Goal: Task Accomplishment & Management: Complete application form

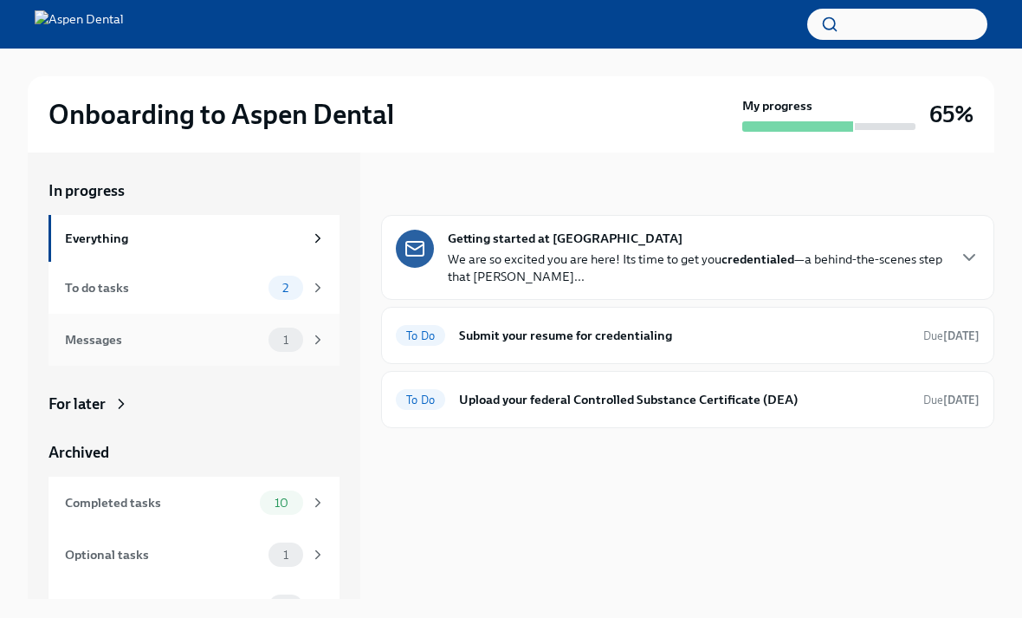
click at [262, 333] on div "Messages 1" at bounding box center [195, 339] width 261 height 24
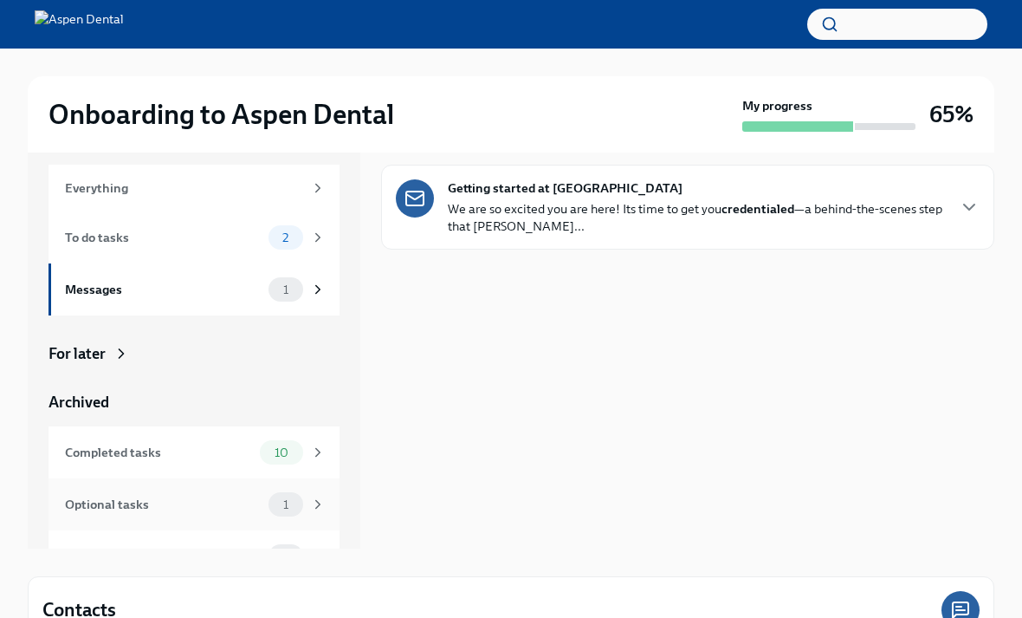
scroll to position [104, 0]
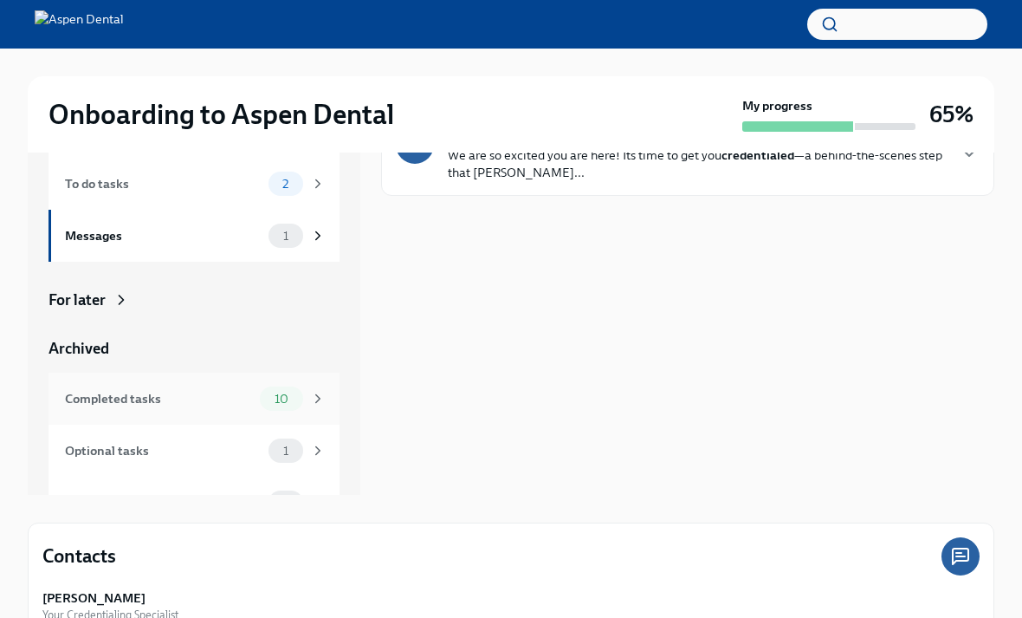
click at [266, 402] on span "10" at bounding box center [281, 398] width 35 height 13
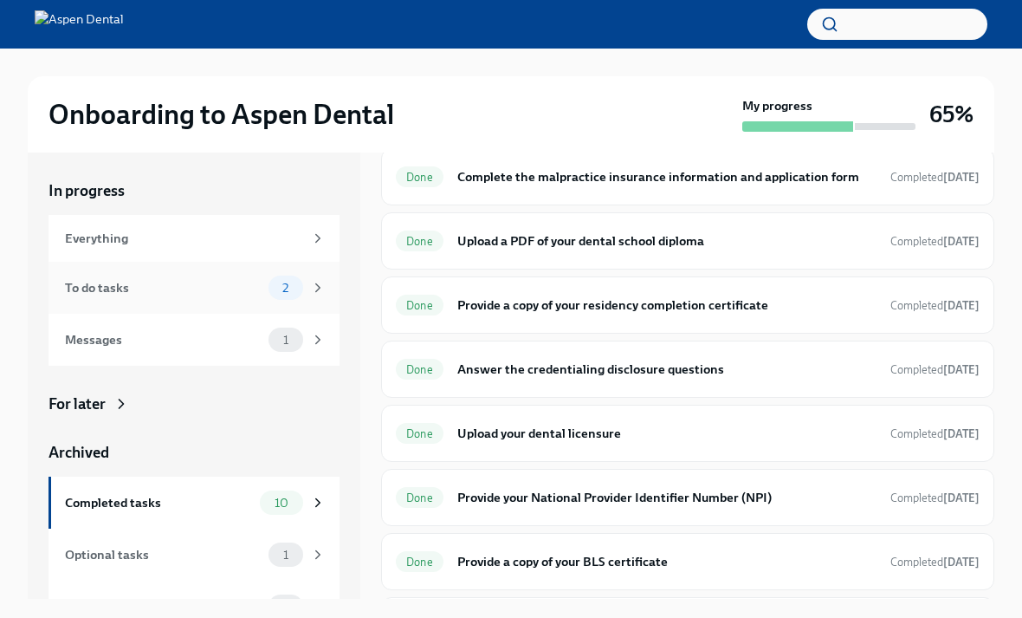
click at [188, 292] on div "To do tasks" at bounding box center [163, 287] width 197 height 19
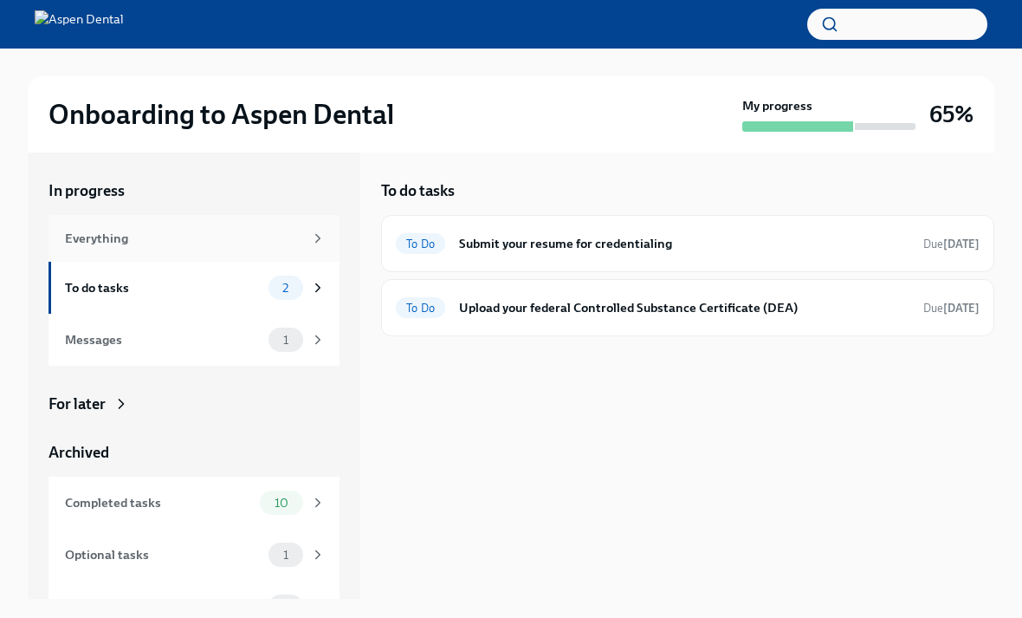
click at [211, 227] on div "Everything" at bounding box center [194, 238] width 291 height 47
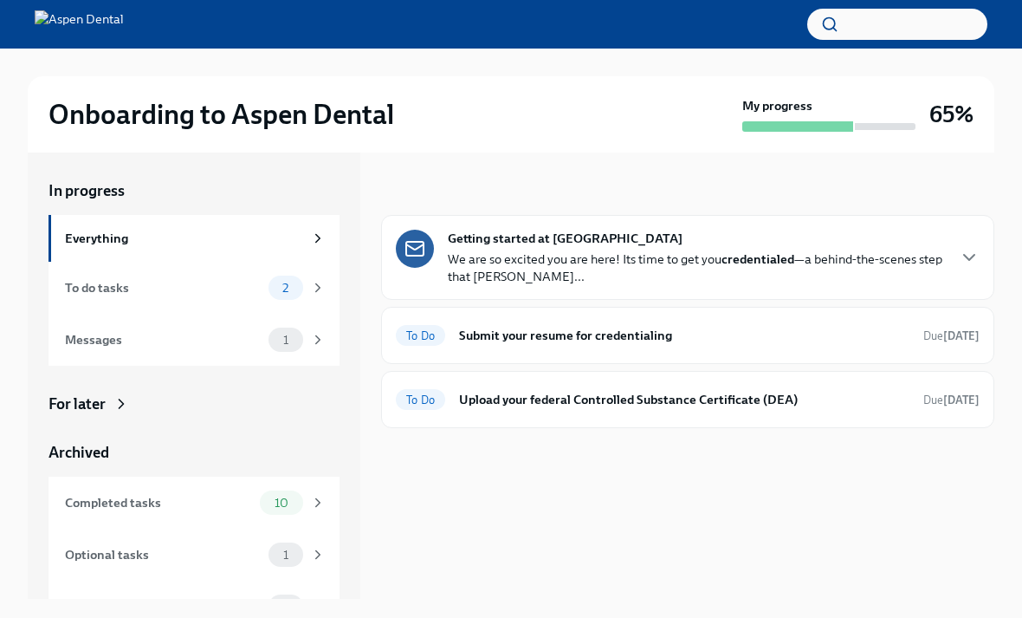
click at [747, 287] on div "Getting started at Aspen Dental We are so excited you are here! Its time to get…" at bounding box center [687, 257] width 613 height 85
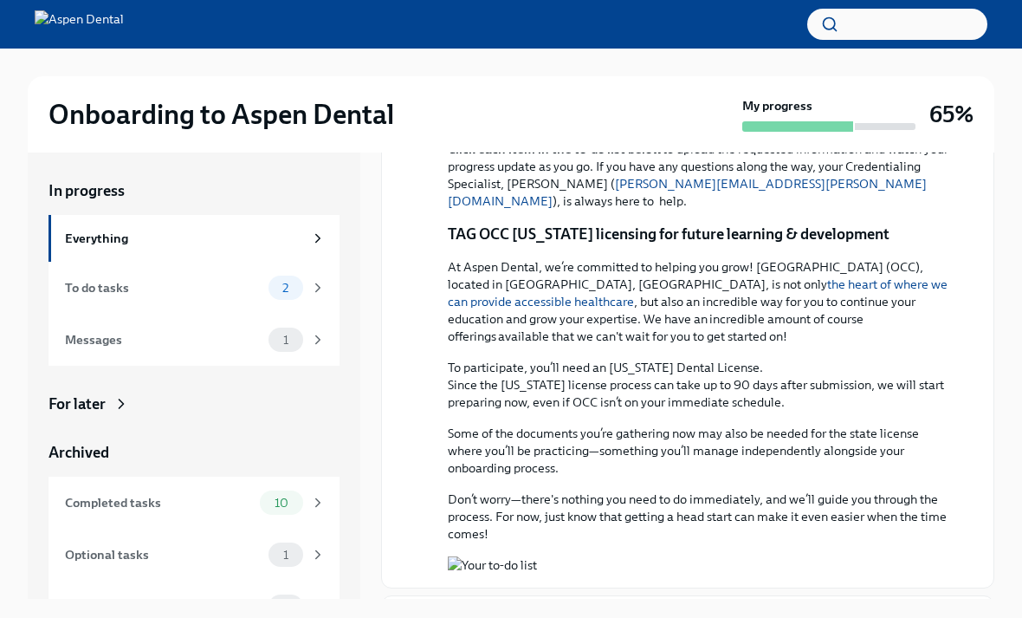
scroll to position [831, 0]
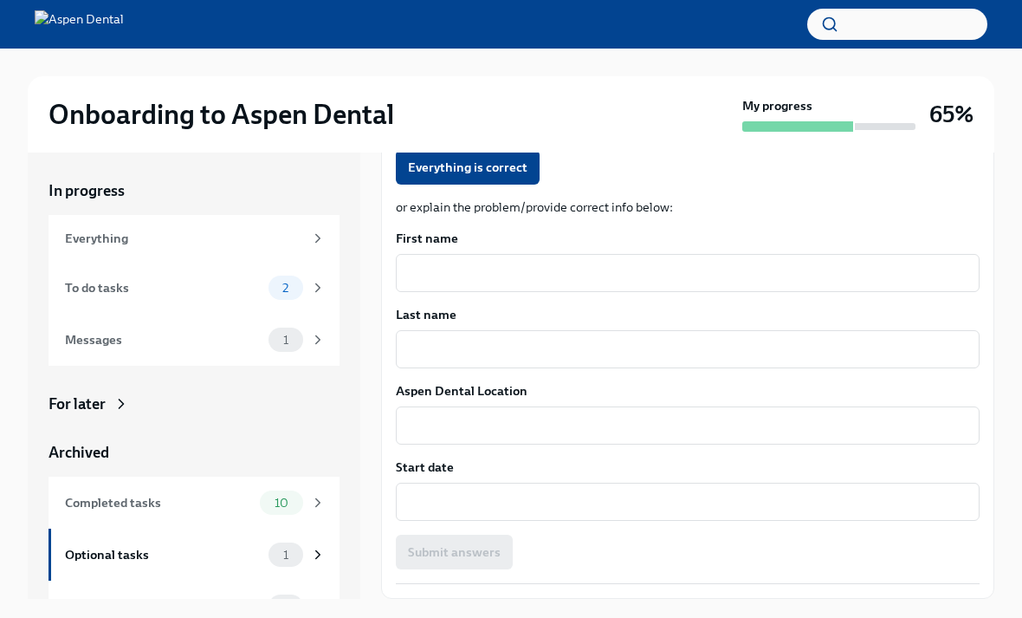
scroll to position [327, 0]
click at [717, 497] on textarea "Start date" at bounding box center [687, 501] width 563 height 21
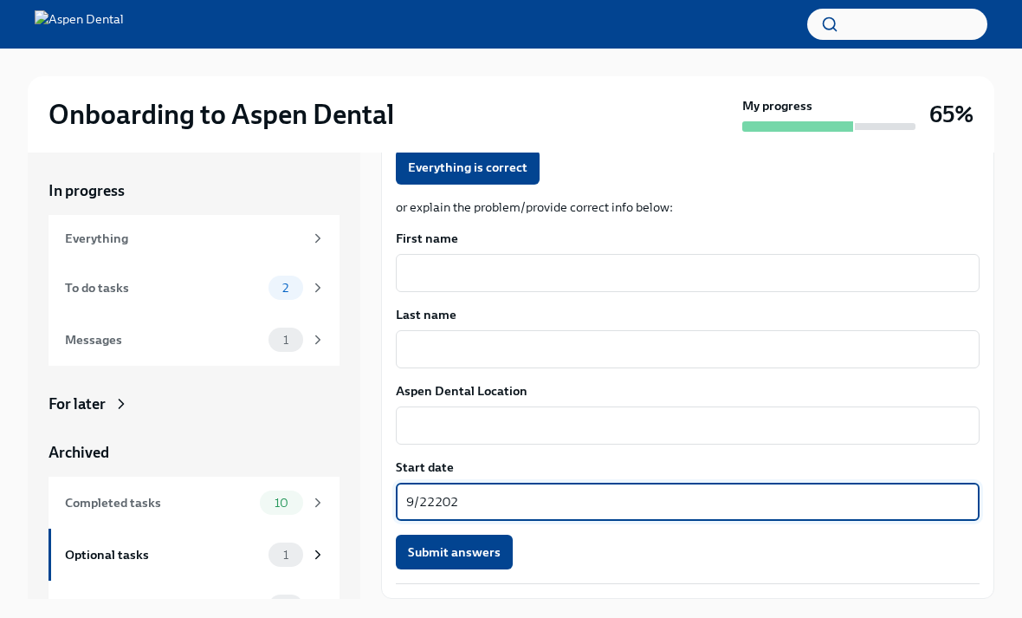
type textarea "9/222025"
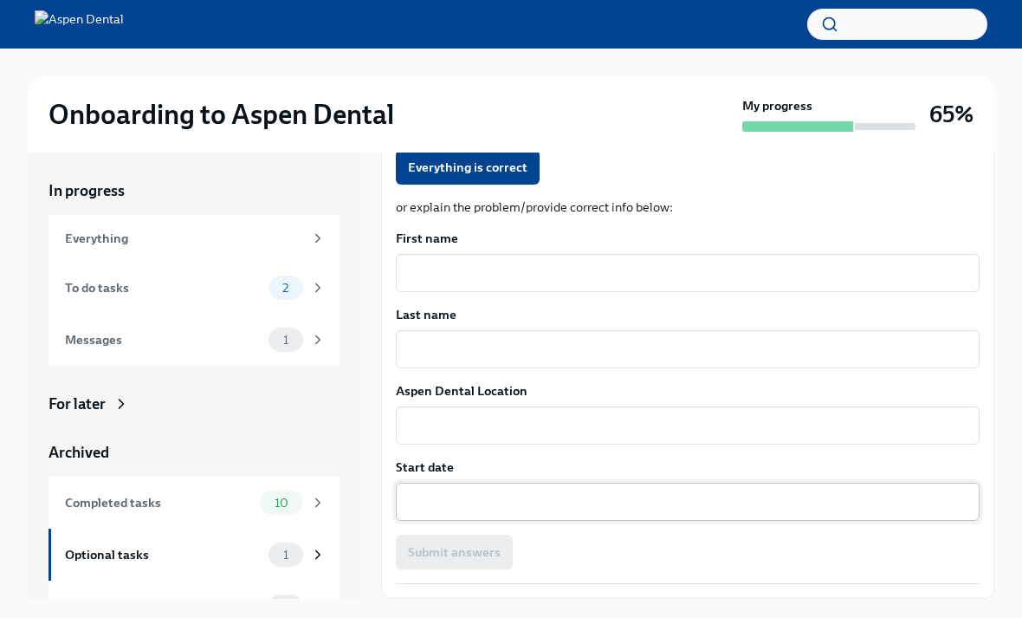
click at [706, 511] on textarea "Start date" at bounding box center [687, 501] width 563 height 21
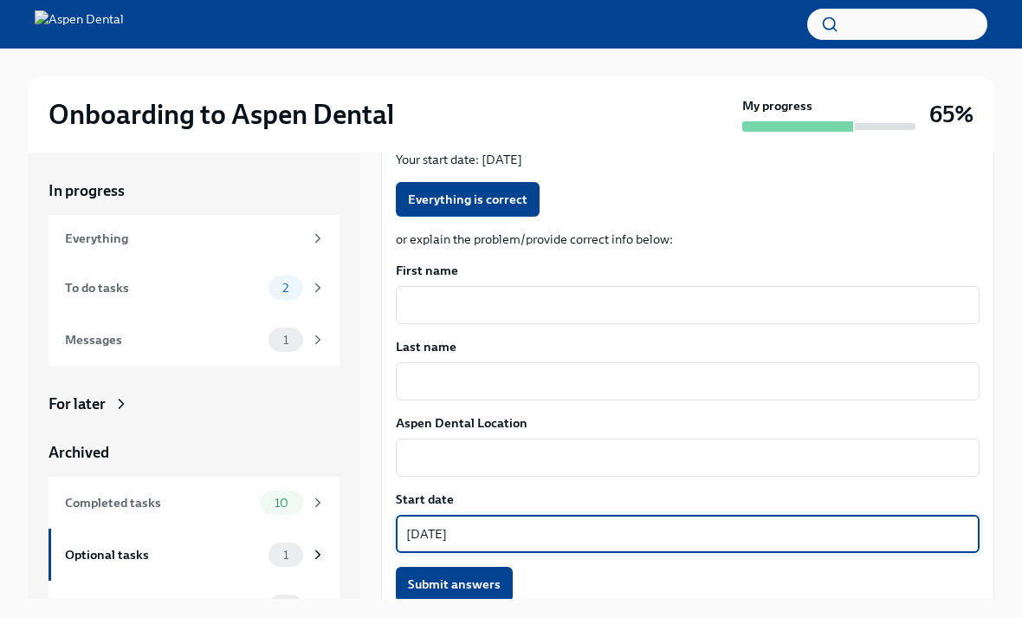
scroll to position [304, 0]
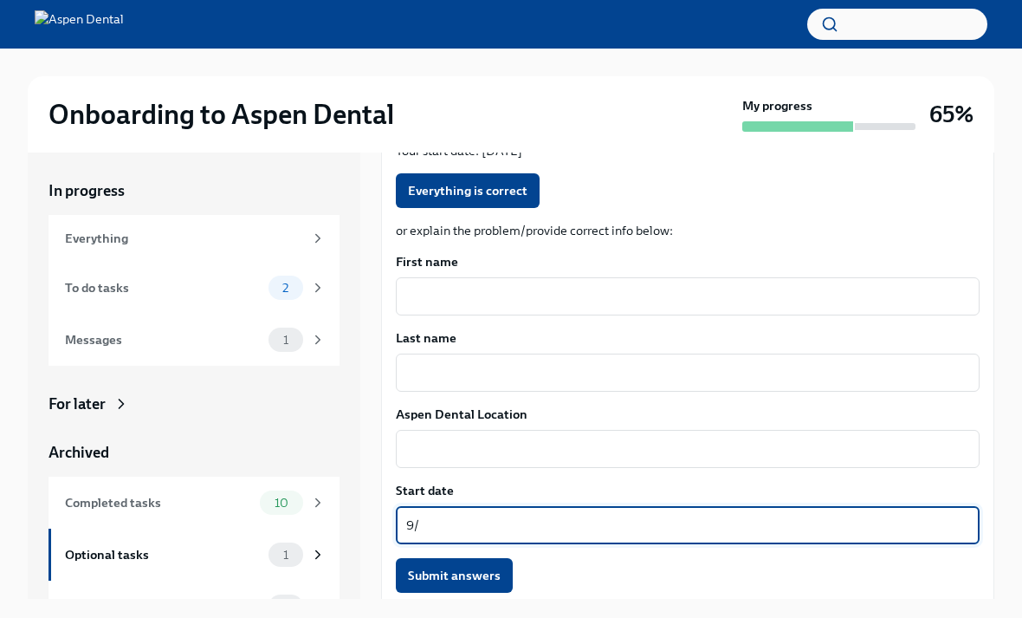
type textarea "9"
type textarea "September 22, 2025"
click at [482, 572] on span "Submit answers" at bounding box center [454, 575] width 93 height 17
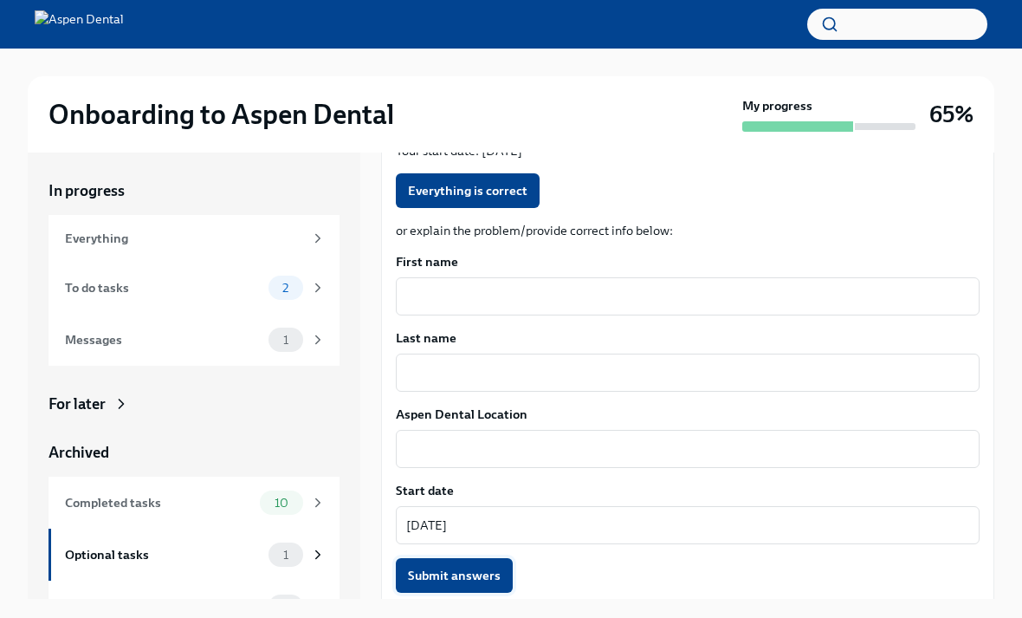
scroll to position [301, 0]
